Goal: Use online tool/utility: Utilize a website feature to perform a specific function

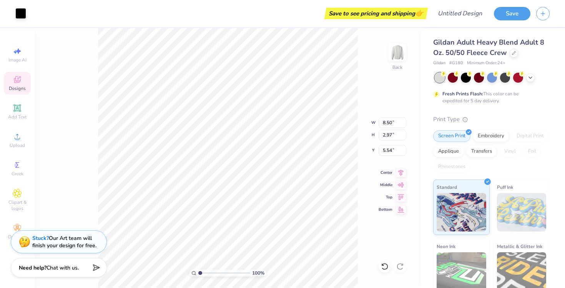
type input "11.80"
type input "1.83"
type input "3.68"
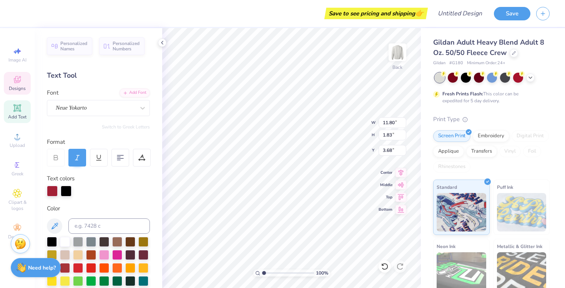
scroll to position [0, 2]
type textarea "Theta Phi Alpha"
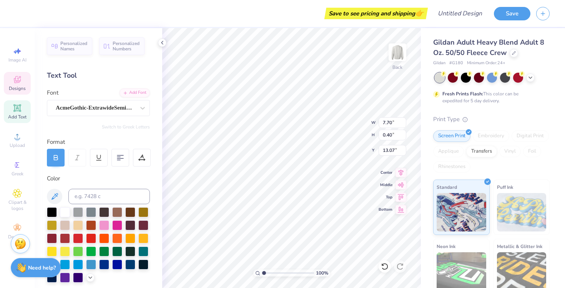
scroll to position [0, 1]
type textarea "[GEOGRAPHIC_DATA], [US_STATE]"
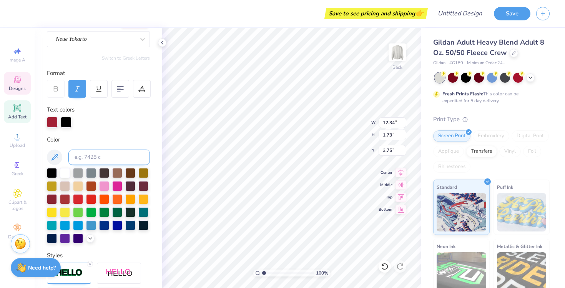
scroll to position [70, 0]
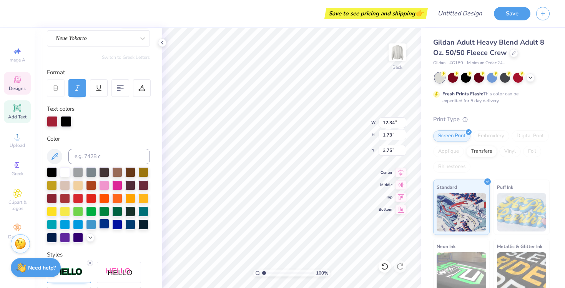
click at [105, 224] on div at bounding box center [104, 224] width 10 height 10
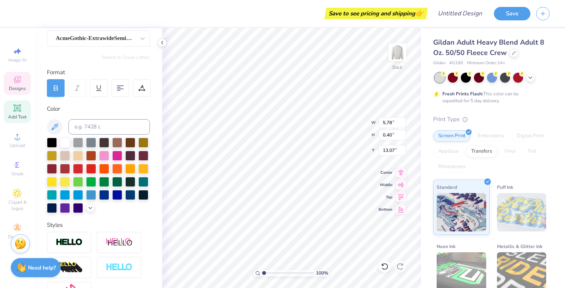
type input "5.78"
type input "0.40"
type input "13.07"
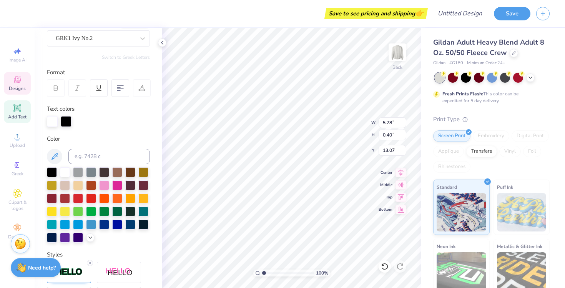
type input "3.07"
type input "1.76"
type input "9.36"
type textarea "A"
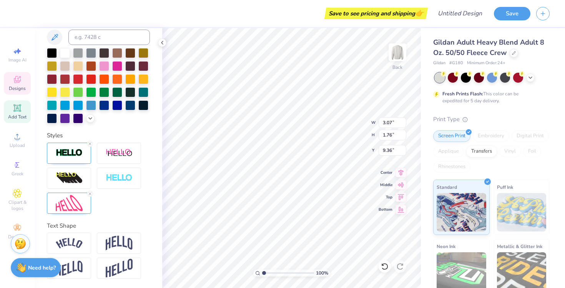
scroll to position [0, 0]
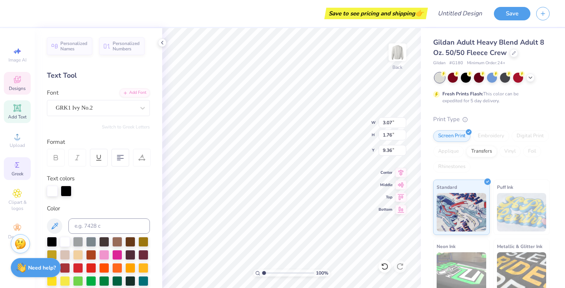
click at [17, 170] on div "Greek" at bounding box center [17, 168] width 27 height 23
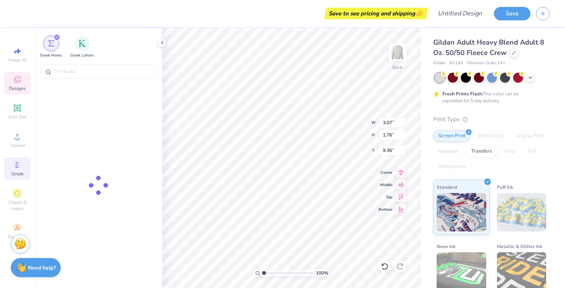
type input "1.64"
type input "9.49"
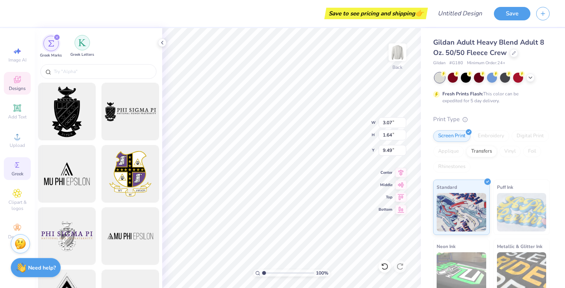
click at [83, 45] on img "filter for Greek Letters" at bounding box center [82, 43] width 8 height 8
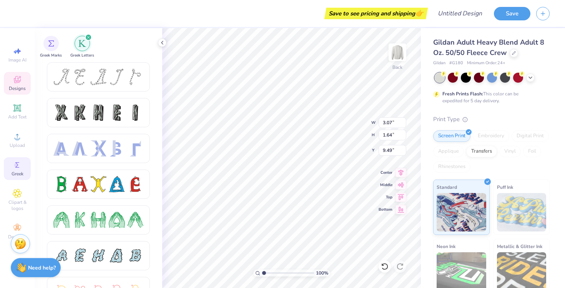
click at [12, 116] on span "Add Text" at bounding box center [17, 117] width 18 height 6
click at [19, 167] on icon at bounding box center [17, 164] width 9 height 9
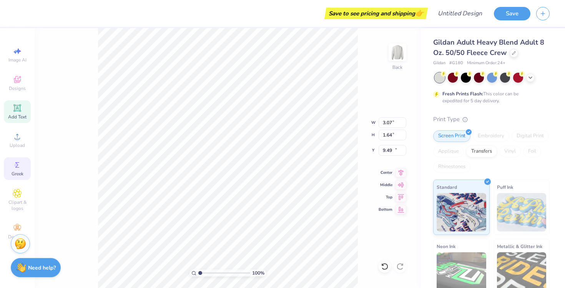
type input "5.89"
type input "1.71"
type input "11.02"
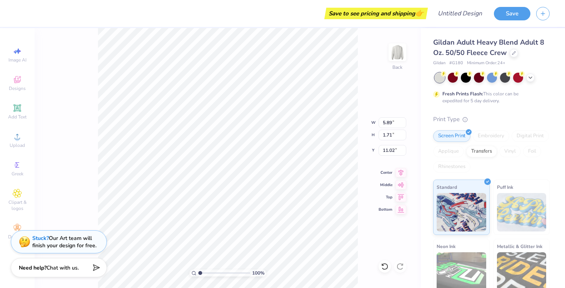
click at [76, 112] on div "100 % Back W 5.89 5.89 " H 1.71 1.71 " Y 11.02 11.02 " Center Middle Top Bottom" at bounding box center [228, 158] width 386 height 260
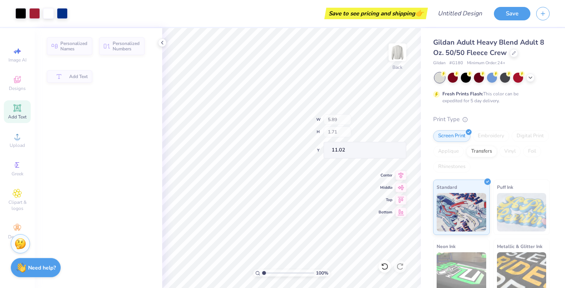
type input "8.72"
type input "6.56"
type input "8.41"
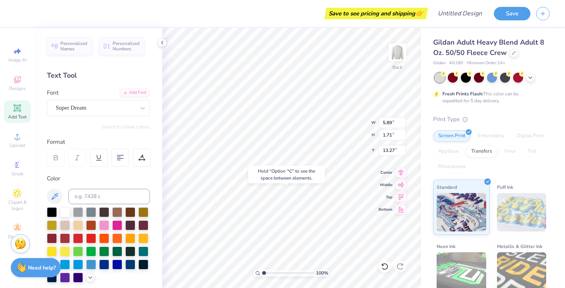
type input "15.62"
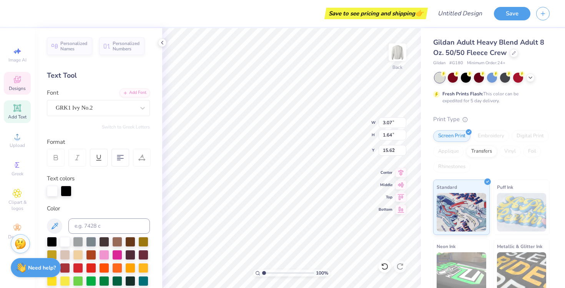
type input "3.07"
type input "1.64"
type input "9.49"
click at [140, 108] on icon at bounding box center [143, 108] width 8 height 8
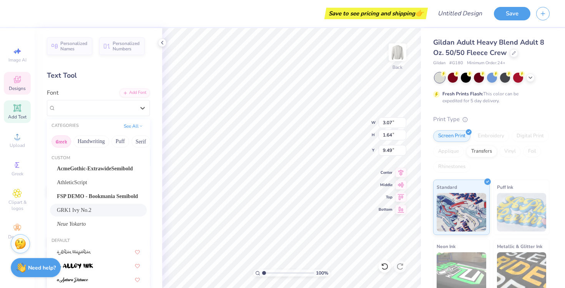
click at [61, 138] on button "Greek" at bounding box center [62, 141] width 20 height 12
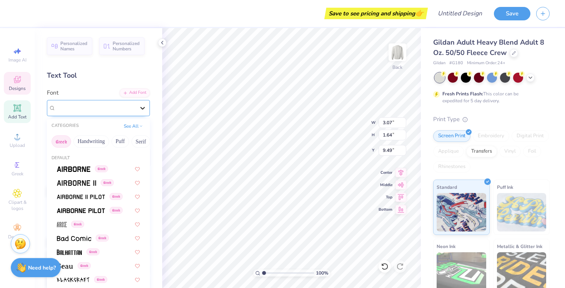
click at [145, 109] on icon at bounding box center [143, 108] width 8 height 8
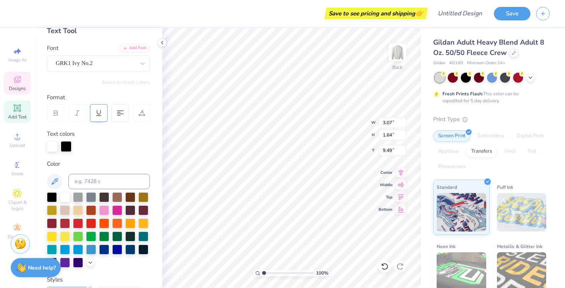
scroll to position [45, 0]
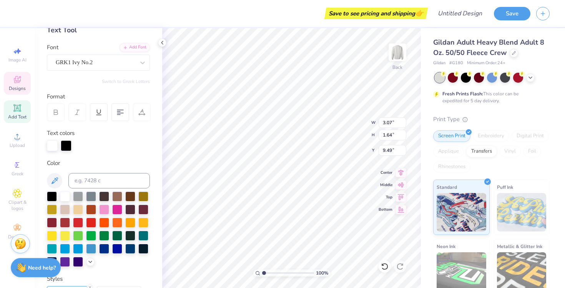
paste textarea
type textarea "A"
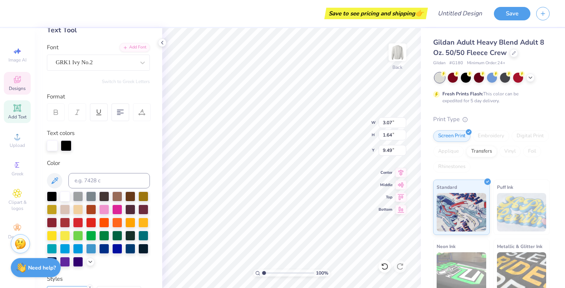
paste textarea
type textarea "A"
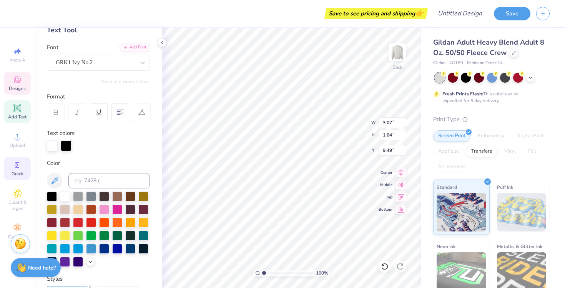
click at [22, 173] on span "Greek" at bounding box center [18, 174] width 12 height 6
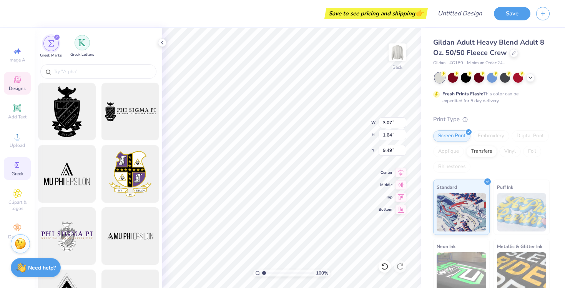
click at [84, 47] on div "filter for Greek Letters" at bounding box center [82, 42] width 15 height 15
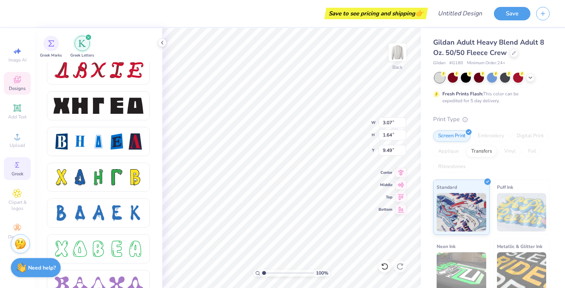
scroll to position [1026, 0]
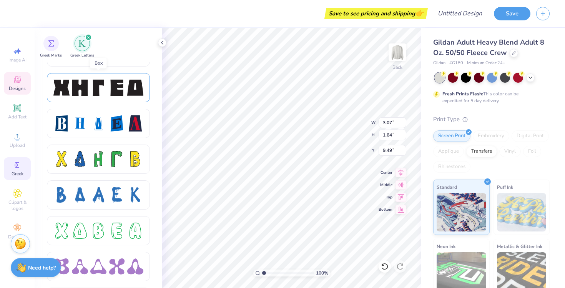
click at [100, 92] on div at bounding box center [98, 88] width 16 height 16
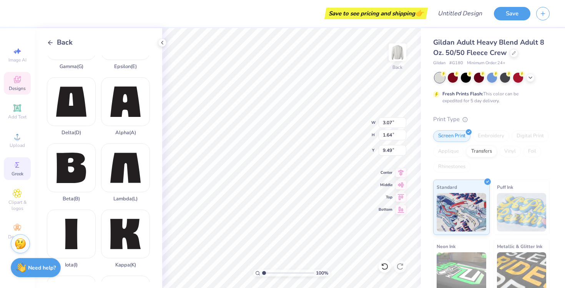
scroll to position [120, 0]
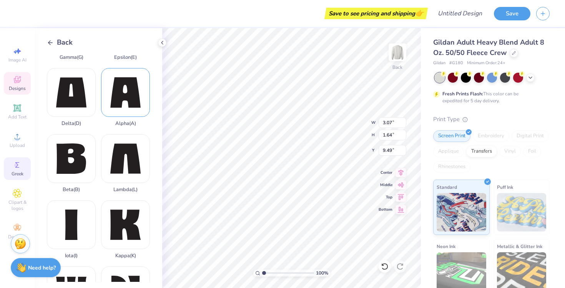
click at [115, 89] on div "Alpha ( A )" at bounding box center [125, 97] width 49 height 58
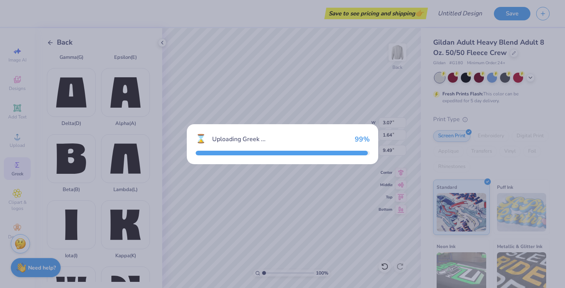
type input "3.30"
type input "3.32"
type input "10.22"
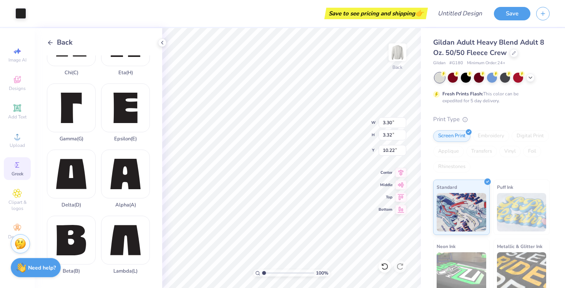
scroll to position [0, 0]
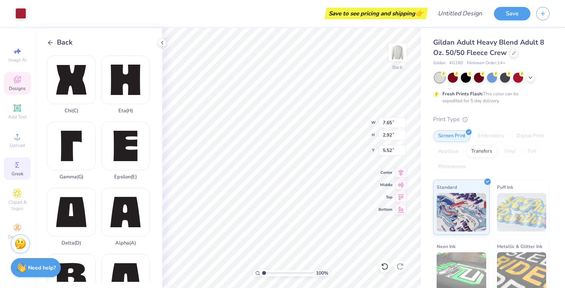
click at [15, 77] on icon at bounding box center [17, 79] width 9 height 9
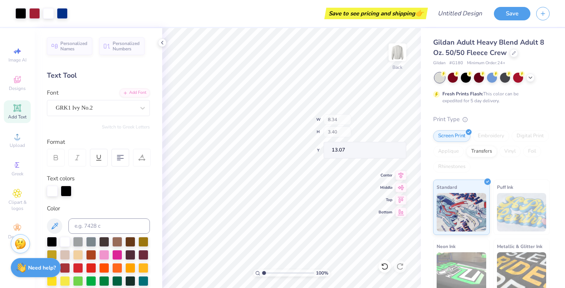
type input "8.47"
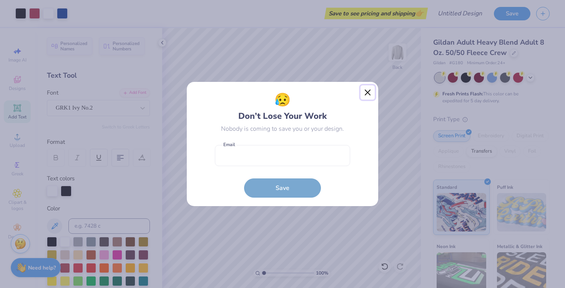
click at [367, 89] on button "Close" at bounding box center [368, 92] width 15 height 15
